Goal: Information Seeking & Learning: Learn about a topic

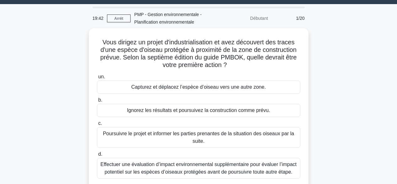
scroll to position [24, 0]
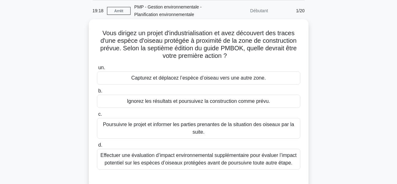
click at [259, 160] on font "Effectuer une évaluation d’impact environnemental supplémentaire pour évaluer l…" at bounding box center [199, 158] width 196 height 13
click at [97, 147] on input "d. Effectuer une évaluation d’impact environnemental supplémentaire pour évalue…" at bounding box center [97, 145] width 0 height 4
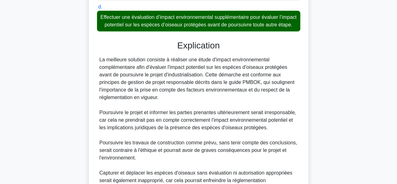
scroll to position [235, 0]
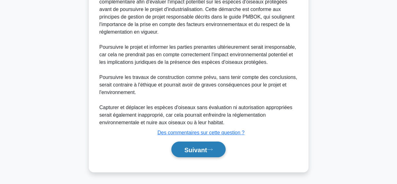
click at [205, 151] on font "Suivant" at bounding box center [195, 149] width 23 height 7
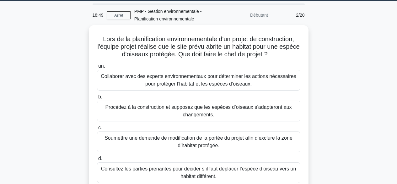
scroll to position [14, 0]
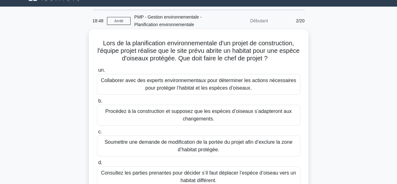
click at [274, 79] on font "Collaborer avec des experts environnementaux pour déterminer les actions nécess…" at bounding box center [199, 84] width 196 height 13
click at [97, 72] on input "un. Collaborer avec des experts environnementaux pour déterminer les actions né…" at bounding box center [97, 70] width 0 height 4
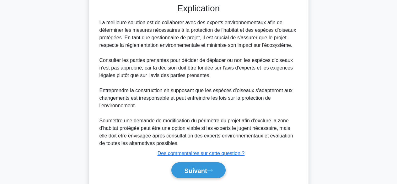
scroll to position [227, 0]
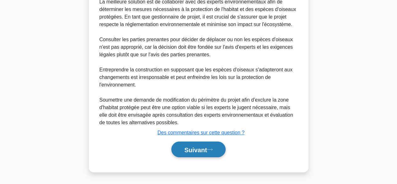
click at [215, 152] on button "Suivant" at bounding box center [199, 149] width 54 height 16
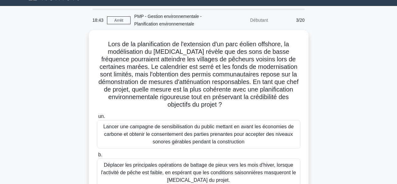
scroll to position [0, 0]
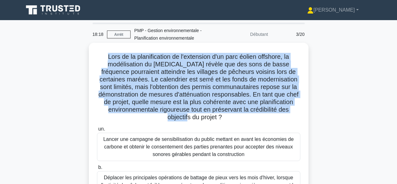
drag, startPoint x: 104, startPoint y: 56, endPoint x: 234, endPoint y: 114, distance: 142.6
click at [234, 114] on h5 "Lors de la planification de l'extension d'un parc éolien offshore, la modélisat…" at bounding box center [198, 87] width 205 height 68
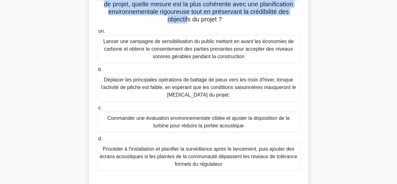
scroll to position [104, 0]
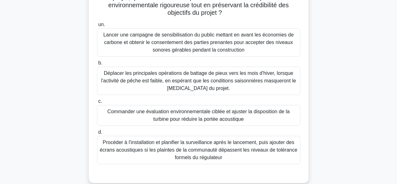
click at [244, 116] on font "Commander une évaluation environnementale ciblée et ajuster la disposition de l…" at bounding box center [199, 115] width 198 height 15
click at [97, 103] on input "c. Commander une évaluation environnementale ciblée et ajuster la disposition d…" at bounding box center [97, 101] width 0 height 4
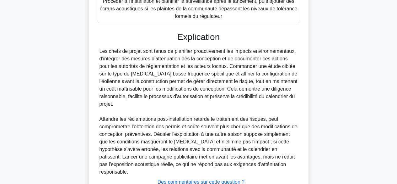
scroll to position [288, 0]
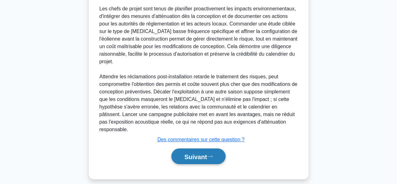
click at [198, 153] on font "Suivant" at bounding box center [195, 156] width 23 height 7
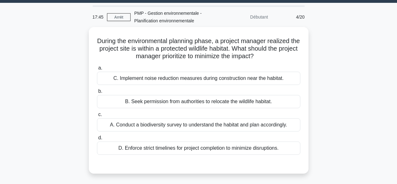
scroll to position [0, 0]
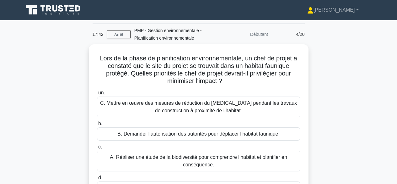
drag, startPoint x: 371, startPoint y: 73, endPoint x: 387, endPoint y: 134, distance: 62.3
click at [387, 134] on main "17:42 Arrêt PMP - Gestion environnementale - Planification environnementale Déb…" at bounding box center [198, 179] width 397 height 319
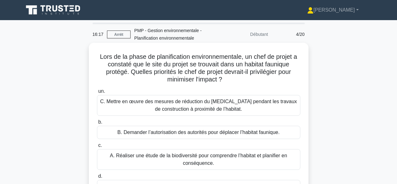
drag, startPoint x: 98, startPoint y: 57, endPoint x: 243, endPoint y: 81, distance: 146.9
click at [235, 78] on h5 "Lors de la phase de planification environnementale, un chef de projet a constat…" at bounding box center [198, 68] width 205 height 31
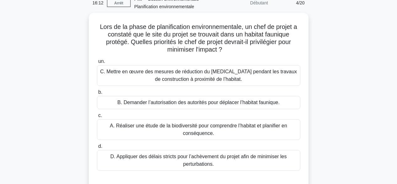
scroll to position [29, 0]
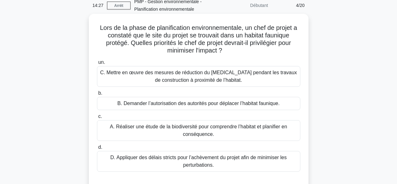
click at [225, 125] on font "A. Réaliser une étude de la biodiversité pour comprendre l’habitat et planifier…" at bounding box center [199, 130] width 178 height 13
click at [97, 118] on input "c. A. Réaliser une étude de la biodiversité pour comprendre l’habitat et planif…" at bounding box center [97, 116] width 0 height 4
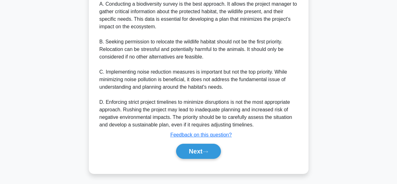
scroll to position [243, 0]
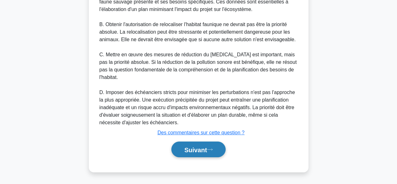
click at [201, 147] on font "Suivant" at bounding box center [195, 149] width 23 height 7
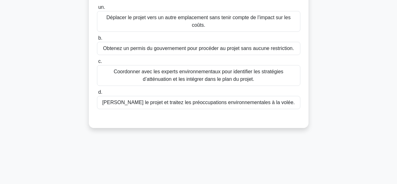
scroll to position [0, 0]
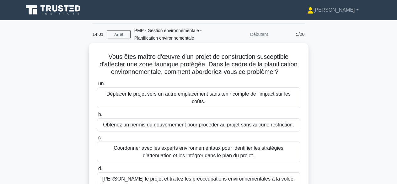
click at [271, 145] on font "Coordonner avec les experts environnementaux pour identifier les stratégies d’a…" at bounding box center [199, 151] width 170 height 13
click at [97, 140] on input "c. Coordonner avec les experts environnementaux pour identifier les stratégies …" at bounding box center [97, 138] width 0 height 4
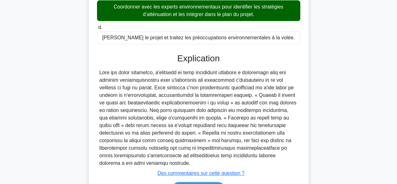
scroll to position [175, 0]
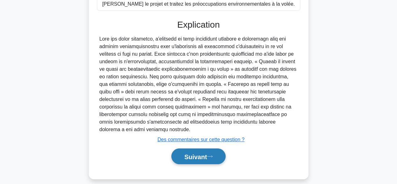
click at [206, 153] on font "Suivant" at bounding box center [195, 156] width 23 height 7
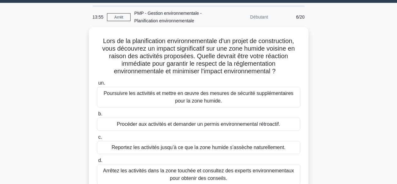
scroll to position [16, 0]
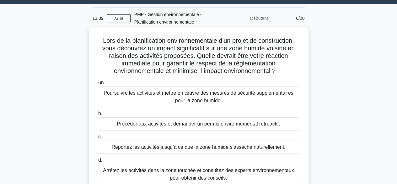
drag, startPoint x: 103, startPoint y: 46, endPoint x: 282, endPoint y: 70, distance: 180.0
click at [282, 70] on h5 "Lors de la planification environnementale d'un projet de construction, vous déc…" at bounding box center [198, 56] width 205 height 38
click at [239, 172] on font "Arrêtez les activités dans la zone touchée et consultez des experts environneme…" at bounding box center [198, 173] width 191 height 13
click at [97, 162] on input "d. Arrêtez les activités dans la zone touchée et consultez des experts environn…" at bounding box center [97, 160] width 0 height 4
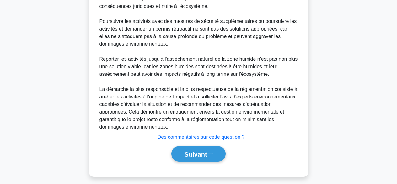
scroll to position [280, 0]
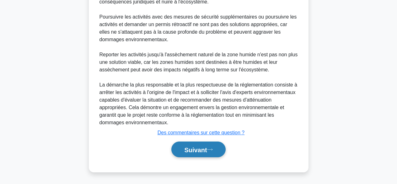
click at [197, 147] on font "Suivant" at bounding box center [195, 149] width 23 height 7
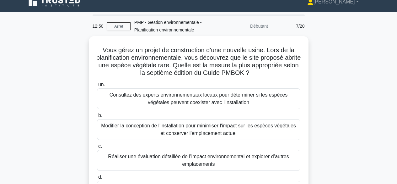
scroll to position [0, 0]
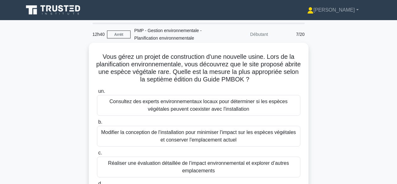
drag, startPoint x: 96, startPoint y: 55, endPoint x: 286, endPoint y: 80, distance: 191.4
click at [286, 80] on h5 "Vous gérez un projet de construction d'une nouvelle usine. Lors de la planifica…" at bounding box center [198, 68] width 205 height 31
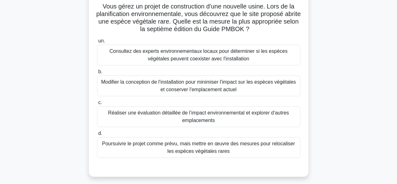
scroll to position [54, 0]
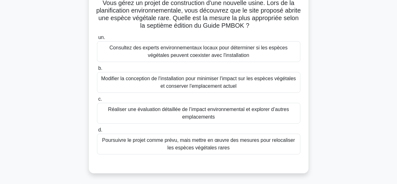
click at [249, 53] on font "Consultez des experts environnementaux locaux pour déterminer si les espèces vé…" at bounding box center [199, 51] width 198 height 15
click at [97, 40] on input "un. Consultez des experts environnementaux locaux pour déterminer si les espèce…" at bounding box center [97, 38] width 0 height 4
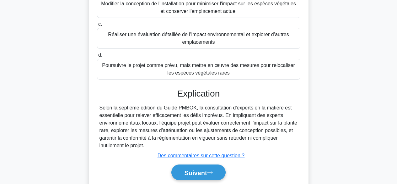
scroll to position [156, 0]
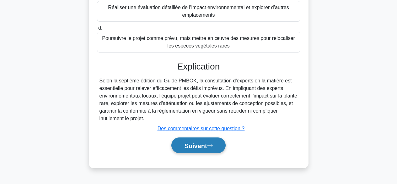
click at [207, 141] on button "Suivant" at bounding box center [199, 145] width 54 height 16
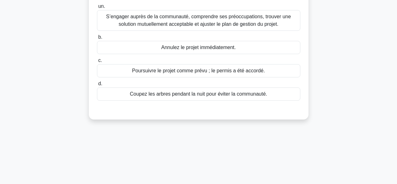
scroll to position [0, 0]
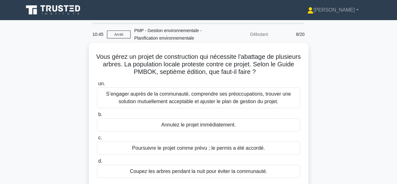
click at [268, 96] on font "S’engager auprès de la communauté, comprendre ses préoccupations, trouver une s…" at bounding box center [198, 97] width 185 height 13
click at [97, 86] on input "un. S’engager auprès de la communauté, comprendre ses préoccupations, trouver u…" at bounding box center [97, 84] width 0 height 4
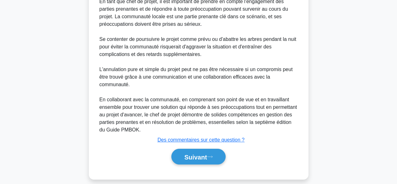
scroll to position [243, 0]
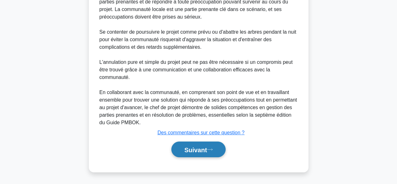
click at [202, 147] on font "Suivant" at bounding box center [195, 149] width 23 height 7
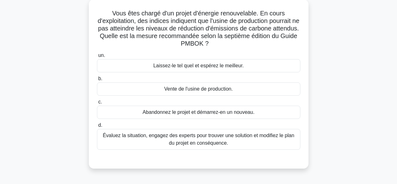
scroll to position [46, 0]
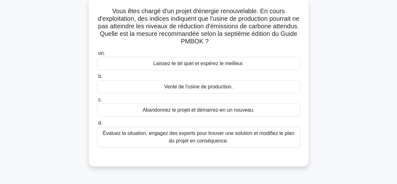
click at [274, 134] on font "Évaluez la situation, engagez des experts pour trouver une solution et modifiez…" at bounding box center [199, 136] width 192 height 13
click at [97, 125] on input "d. Évaluez la situation, engagez des experts pour trouver une solution et modif…" at bounding box center [97, 123] width 0 height 4
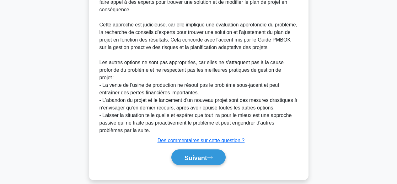
scroll to position [235, 0]
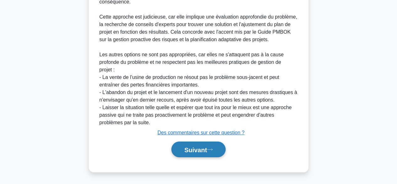
click at [197, 147] on font "Suivant" at bounding box center [195, 149] width 23 height 7
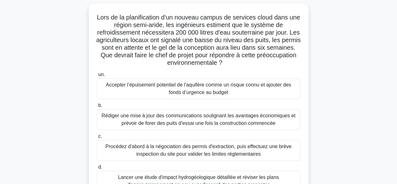
scroll to position [40, 0]
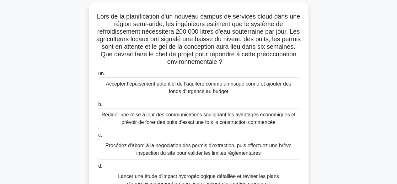
drag, startPoint x: 101, startPoint y: 14, endPoint x: 260, endPoint y: 62, distance: 166.5
click at [260, 62] on h5 "Lors de la planification d'un nouveau campus de services cloud dans une région …" at bounding box center [198, 39] width 205 height 53
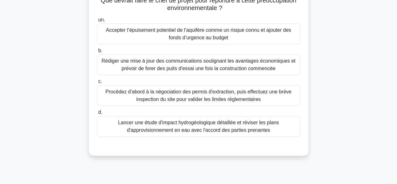
scroll to position [111, 0]
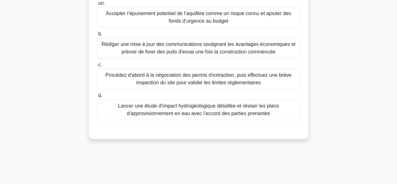
click at [230, 110] on font "Lancer une étude d'impact hydrogéologique détaillée et réviser les plans d'appr…" at bounding box center [199, 109] width 198 height 15
click at [97, 98] on input "d. Lancer une étude d'impact hydrogéologique détaillée et réviser les plans d'a…" at bounding box center [97, 96] width 0 height 4
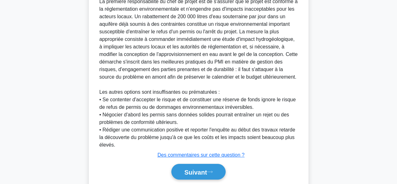
scroll to position [280, 0]
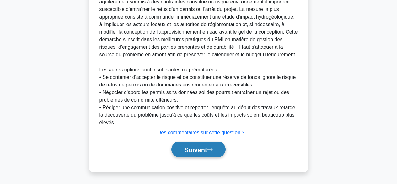
click at [203, 149] on font "Suivant" at bounding box center [195, 149] width 23 height 7
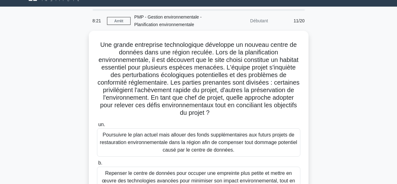
scroll to position [0, 0]
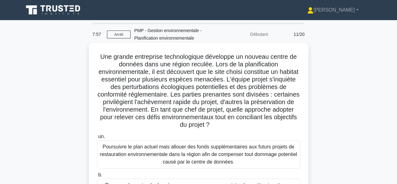
drag, startPoint x: 97, startPoint y: 56, endPoint x: 281, endPoint y: 127, distance: 196.5
click at [281, 127] on h5 "Une grande entreprise technologique développe un nouveau centre de données dans…" at bounding box center [198, 91] width 205 height 76
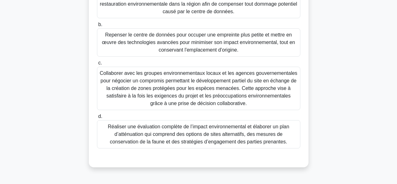
scroll to position [156, 0]
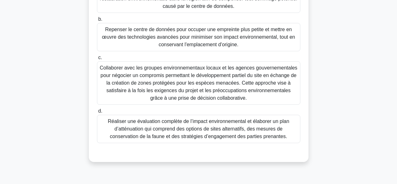
click at [248, 125] on font "Réaliser une évaluation complète de l’impact environnemental et élaborer un pla…" at bounding box center [199, 129] width 198 height 23
click at [97, 113] on input "d. Réaliser une évaluation complète de l’impact environnemental et élaborer un …" at bounding box center [97, 111] width 0 height 4
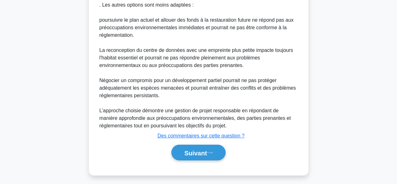
scroll to position [431, 0]
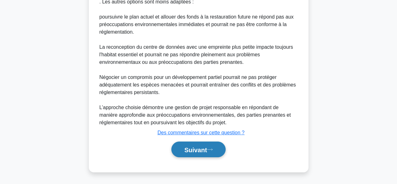
click at [196, 150] on font "Suivant" at bounding box center [195, 149] width 23 height 7
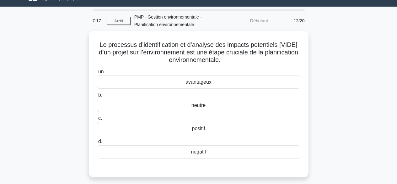
scroll to position [0, 0]
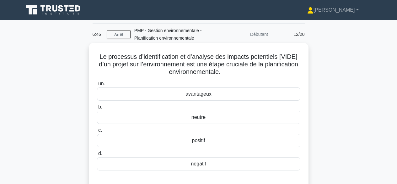
click at [257, 97] on div "avantageux" at bounding box center [199, 93] width 204 height 13
click at [97, 86] on input "un. avantageux" at bounding box center [97, 84] width 0 height 4
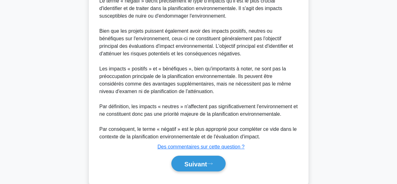
scroll to position [304, 0]
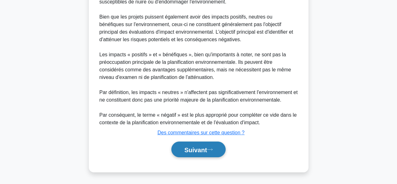
click at [203, 148] on font "Suivant" at bounding box center [195, 149] width 23 height 7
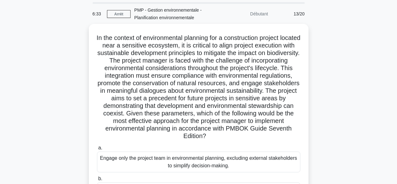
scroll to position [20, 0]
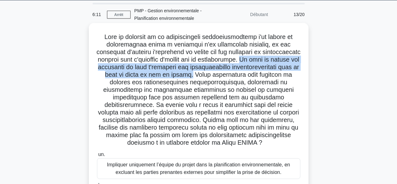
drag, startPoint x: 244, startPoint y: 60, endPoint x: 200, endPoint y: 78, distance: 47.8
click at [200, 78] on font at bounding box center [198, 89] width 204 height 112
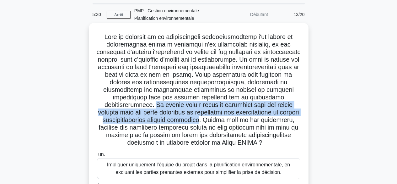
drag, startPoint x: 156, startPoint y: 105, endPoint x: 231, endPoint y: 122, distance: 77.5
click at [231, 122] on font at bounding box center [198, 89] width 204 height 112
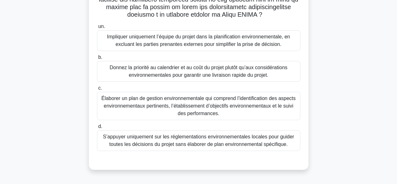
scroll to position [156, 0]
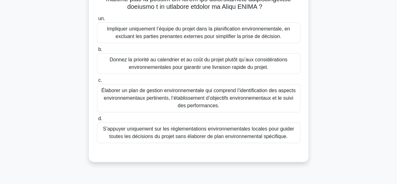
click at [221, 104] on font "Élaborer un plan de gestion environnementale qui comprend l’identification des …" at bounding box center [198, 98] width 194 height 20
click at [97, 82] on input "c. Élaborer un plan de gestion environnementale qui comprend l’identification d…" at bounding box center [97, 80] width 0 height 4
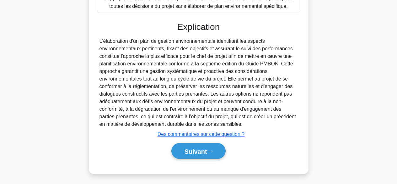
scroll to position [295, 0]
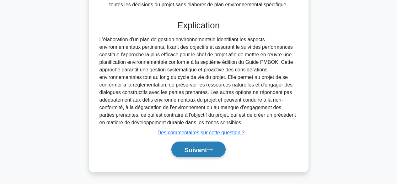
click at [196, 148] on font "Suivant" at bounding box center [195, 149] width 23 height 7
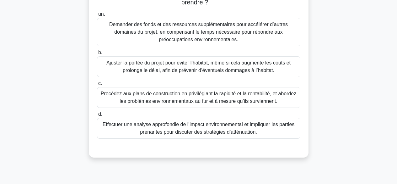
scroll to position [108, 0]
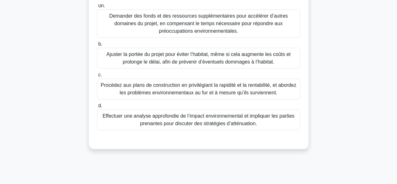
click at [270, 121] on font "Effectuer une analyse approfondie de l’impact environnemental et impliquer les …" at bounding box center [199, 119] width 198 height 15
click at [97, 108] on input "d. Effectuer une analyse approfondie de l’impact environnemental et impliquer l…" at bounding box center [97, 106] width 0 height 4
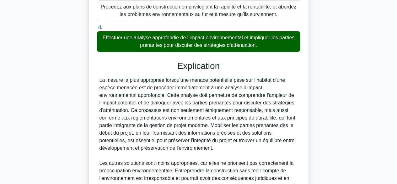
scroll to position [273, 0]
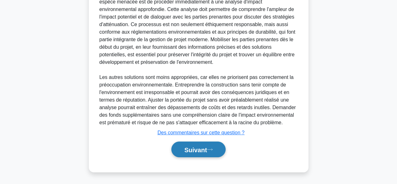
click at [210, 151] on button "Suivant" at bounding box center [199, 149] width 54 height 16
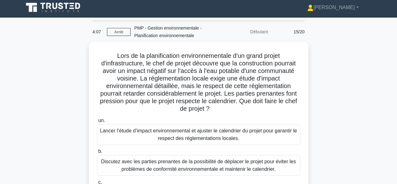
scroll to position [0, 0]
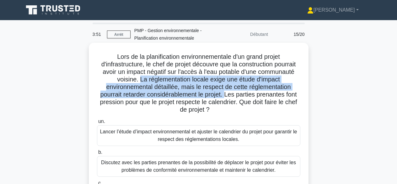
drag, startPoint x: 140, startPoint y: 78, endPoint x: 227, endPoint y: 92, distance: 88.1
click at [227, 92] on font "Lors de la planification environnementale d'un grand projet d'infrastructure, l…" at bounding box center [198, 83] width 197 height 60
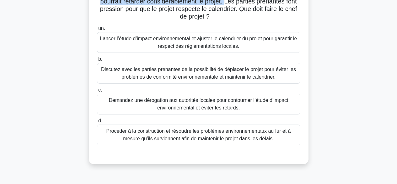
scroll to position [96, 0]
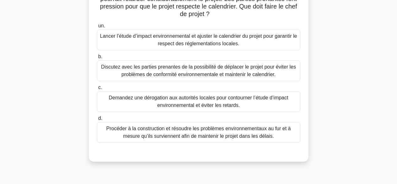
click at [272, 41] on font "Lancer l’étude d’impact environnemental et ajuster le calendrier du projet pour…" at bounding box center [199, 39] width 198 height 15
click at [97, 28] on input "un. Lancer l’étude d’impact environnemental et ajuster le calendrier du projet …" at bounding box center [97, 26] width 0 height 4
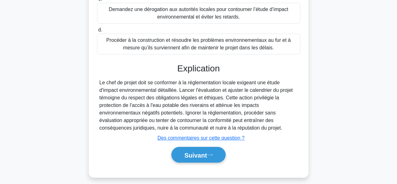
scroll to position [190, 0]
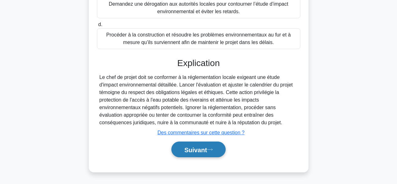
click at [204, 147] on font "Suivant" at bounding box center [195, 149] width 23 height 7
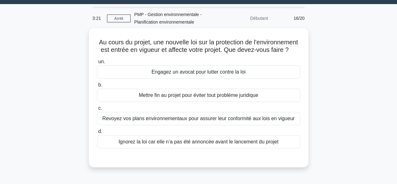
scroll to position [15, 0]
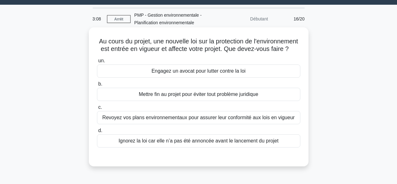
click at [293, 120] on font "Revoyez vos plans environnementaux pour assurer leur conformité aux lois en vig…" at bounding box center [198, 117] width 193 height 5
click at [97, 109] on input "c. Revoyez vos plans environnementaux pour assurer leur conformité aux lois en …" at bounding box center [97, 107] width 0 height 4
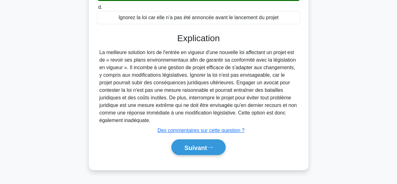
scroll to position [156, 0]
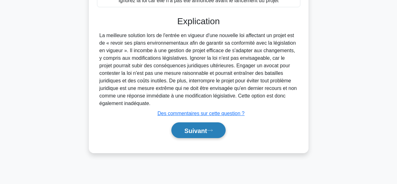
click at [199, 134] on font "Suivant" at bounding box center [195, 130] width 23 height 7
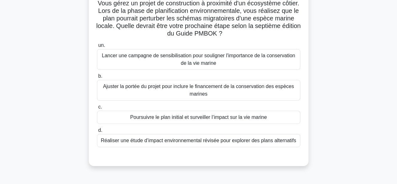
scroll to position [66, 0]
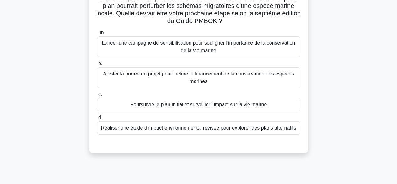
click at [287, 127] on font "Réaliser une étude d’impact environnemental révisée pour explorer des plans alt…" at bounding box center [199, 127] width 196 height 5
click at [97, 120] on input "d. Réaliser une étude d’impact environnemental révisée pour explorer des plans …" at bounding box center [97, 118] width 0 height 4
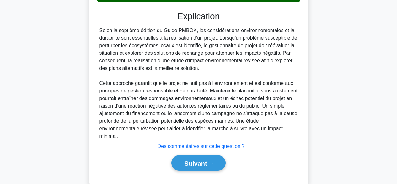
scroll to position [220, 0]
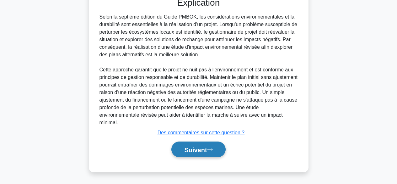
click at [192, 147] on font "Suivant" at bounding box center [195, 149] width 23 height 7
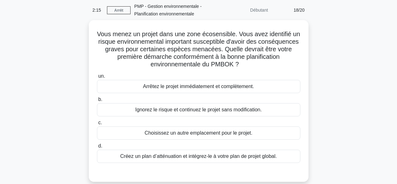
scroll to position [27, 0]
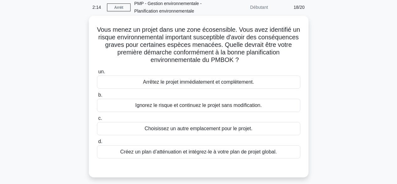
click at [286, 151] on div "Créez un plan d’atténuation et intégrez-le à votre plan de projet global." at bounding box center [199, 151] width 204 height 13
click at [97, 144] on input "d. Créez un plan d’atténuation et intégrez-le à votre plan de projet global." at bounding box center [97, 142] width 0 height 4
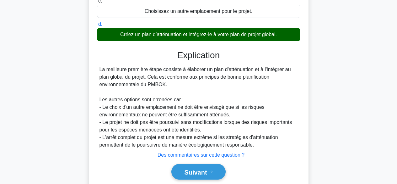
scroll to position [167, 0]
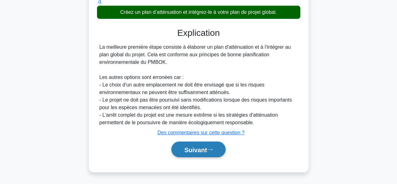
click at [207, 147] on font "Suivant" at bounding box center [195, 149] width 23 height 7
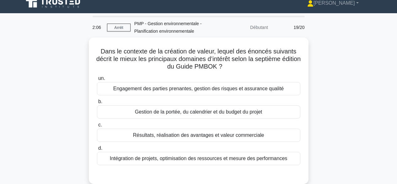
scroll to position [3, 0]
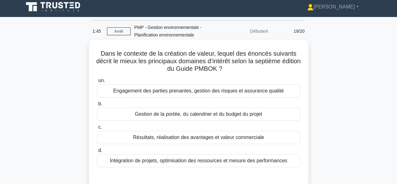
click at [264, 138] on div "Résultats, réalisation des avantages et valeur commerciale" at bounding box center [199, 137] width 204 height 13
click at [97, 129] on input "c. Résultats, réalisation des avantages et valeur commerciale" at bounding box center [97, 127] width 0 height 4
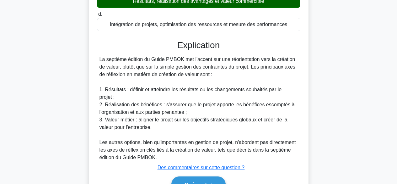
scroll to position [167, 0]
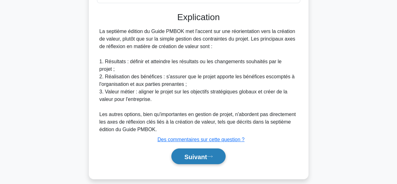
click at [199, 153] on font "Suivant" at bounding box center [195, 156] width 23 height 7
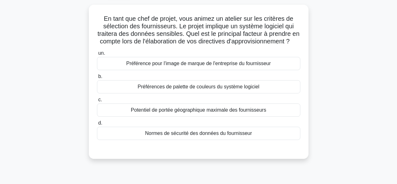
scroll to position [41, 0]
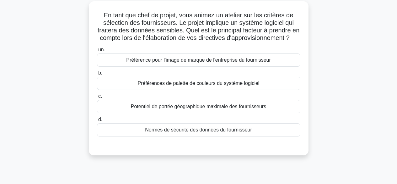
click at [275, 136] on div "Normes de sécurité des données du fournisseur" at bounding box center [199, 129] width 204 height 13
click at [97, 122] on input "d. Normes de sécurité des données du fournisseur" at bounding box center [97, 120] width 0 height 4
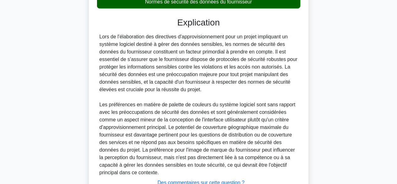
scroll to position [227, 0]
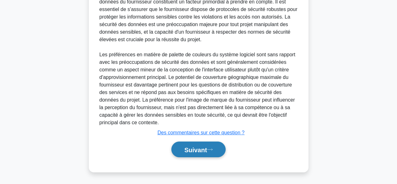
click at [207, 149] on font "Suivant" at bounding box center [195, 149] width 23 height 7
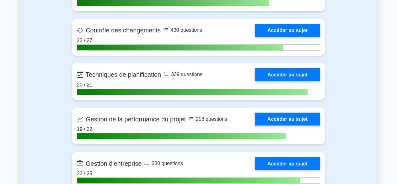
scroll to position [1224, 0]
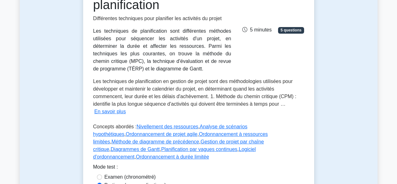
scroll to position [120, 0]
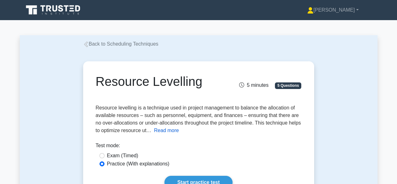
click at [179, 131] on button "Read more" at bounding box center [166, 131] width 25 height 8
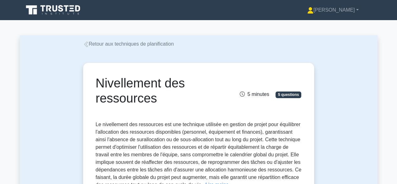
drag, startPoint x: 372, startPoint y: 130, endPoint x: 371, endPoint y: 134, distance: 4.1
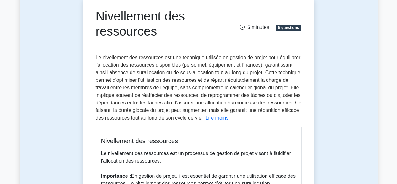
scroll to position [76, 0]
